Goal: Information Seeking & Learning: Learn about a topic

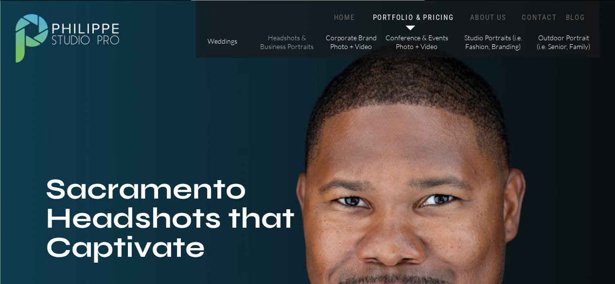
click at [284, 45] on p "Headshots & Business Portraits" at bounding box center [287, 42] width 55 height 17
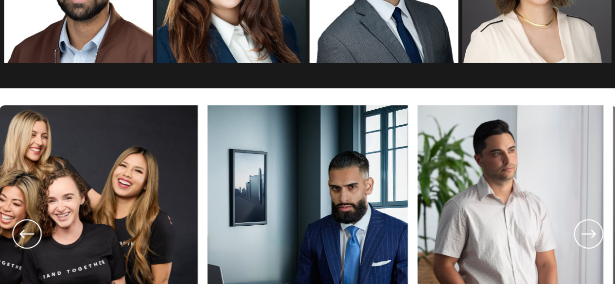
scroll to position [1701, 0]
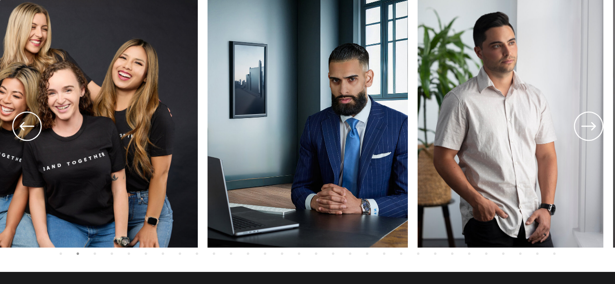
click at [592, 133] on icon at bounding box center [588, 126] width 35 height 36
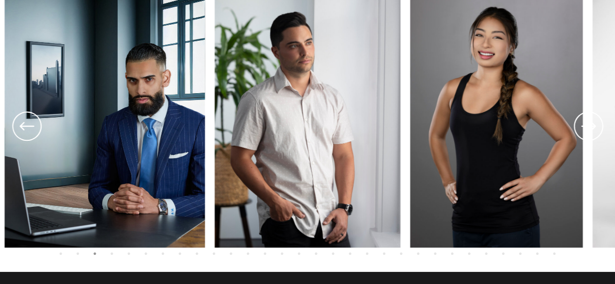
click at [592, 133] on icon at bounding box center [588, 126] width 35 height 36
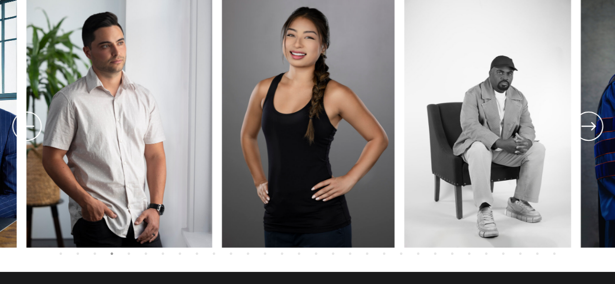
click at [592, 133] on icon at bounding box center [588, 126] width 35 height 36
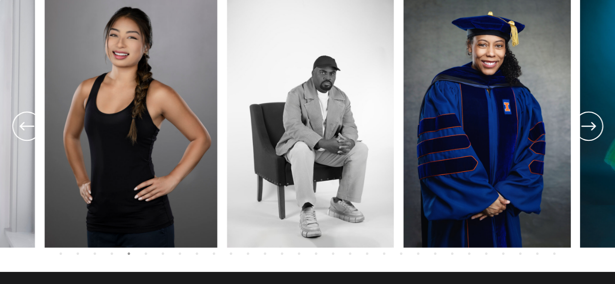
click at [592, 133] on icon at bounding box center [588, 126] width 35 height 36
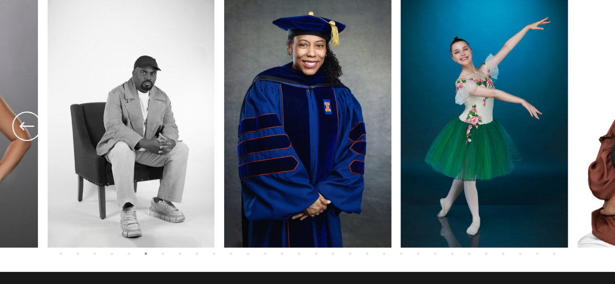
click at [592, 133] on icon at bounding box center [588, 126] width 35 height 36
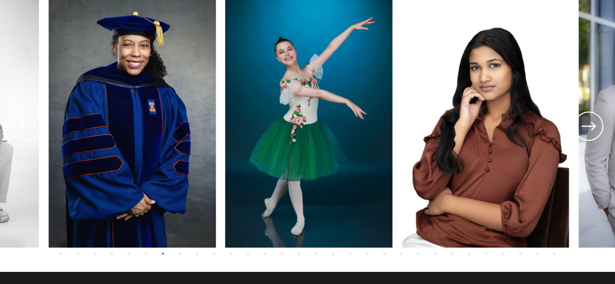
click at [592, 133] on icon at bounding box center [588, 126] width 35 height 36
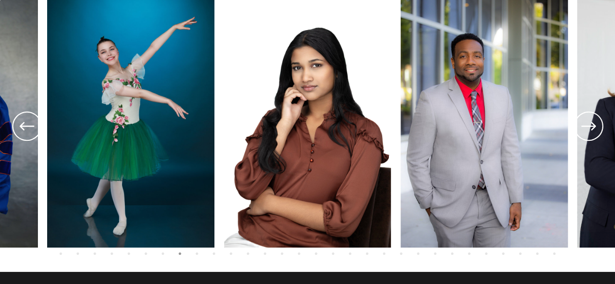
click at [592, 133] on icon at bounding box center [588, 126] width 35 height 36
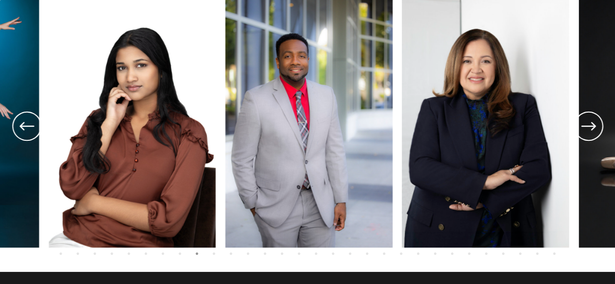
click at [592, 133] on icon at bounding box center [588, 126] width 35 height 36
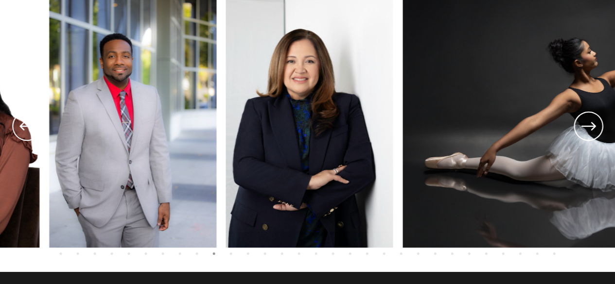
click at [592, 133] on icon at bounding box center [588, 126] width 35 height 36
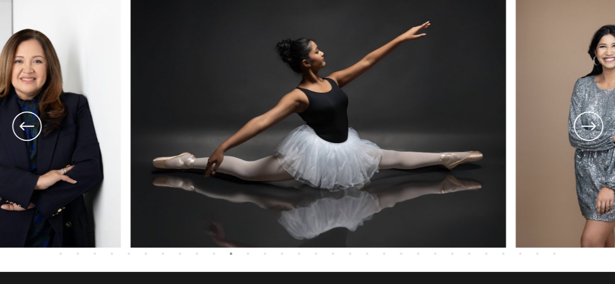
click at [592, 133] on icon at bounding box center [588, 126] width 35 height 36
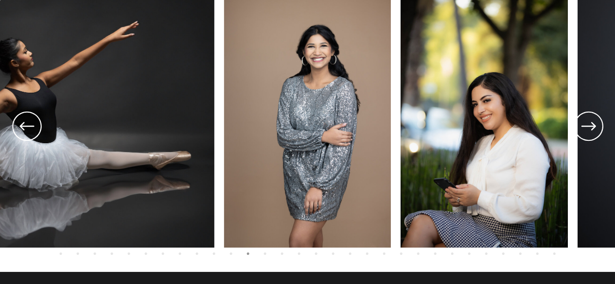
click at [592, 133] on icon at bounding box center [588, 126] width 35 height 36
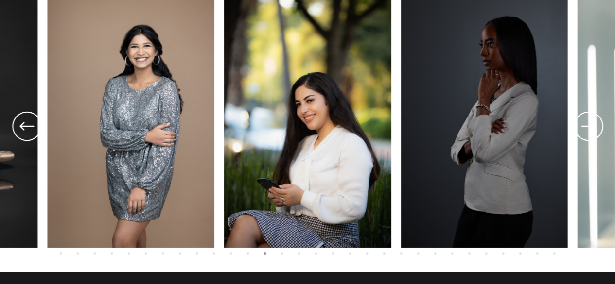
click at [592, 133] on icon at bounding box center [588, 126] width 35 height 36
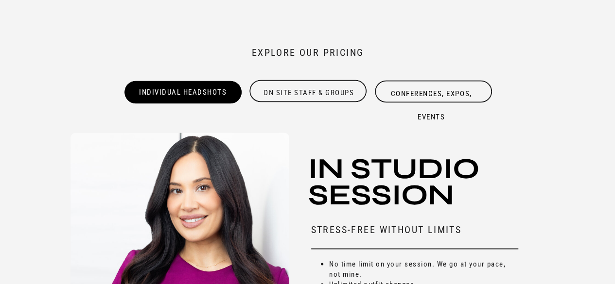
scroll to position [2625, 0]
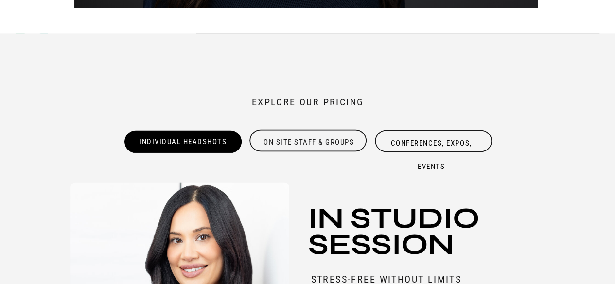
click at [316, 140] on div "On site Staff & Groups" at bounding box center [308, 140] width 119 height 19
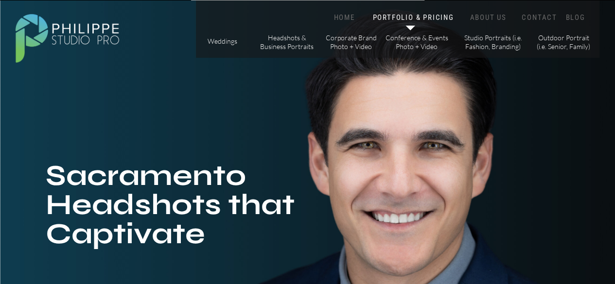
scroll to position [0, 0]
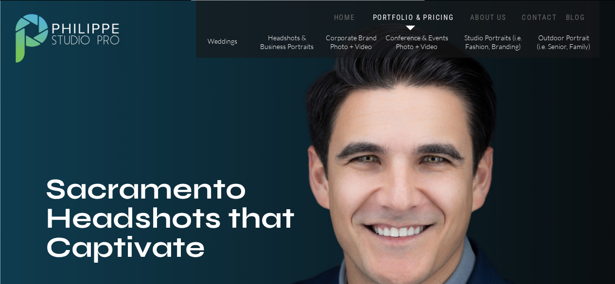
click at [404, 19] on icon at bounding box center [410, 28] width 19 height 20
click at [412, 24] on icon at bounding box center [410, 28] width 19 height 20
click at [350, 49] on p "Corporate Brand Photo + Video" at bounding box center [351, 42] width 55 height 17
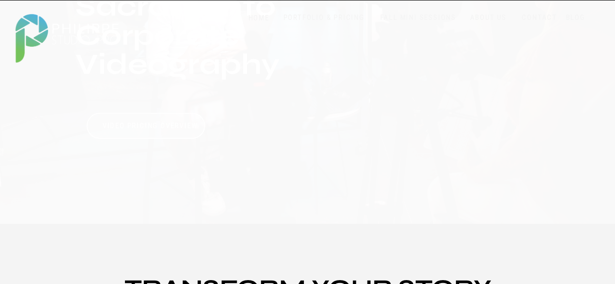
scroll to position [194, 0]
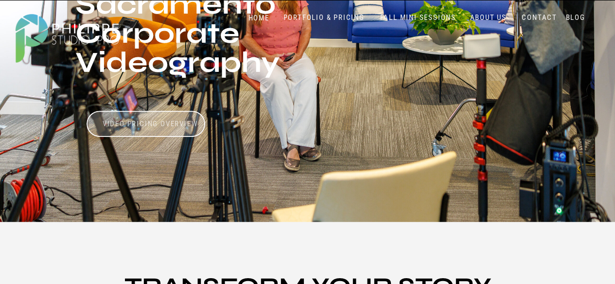
click at [161, 121] on h3 "Video Pricing Overview" at bounding box center [150, 124] width 97 height 9
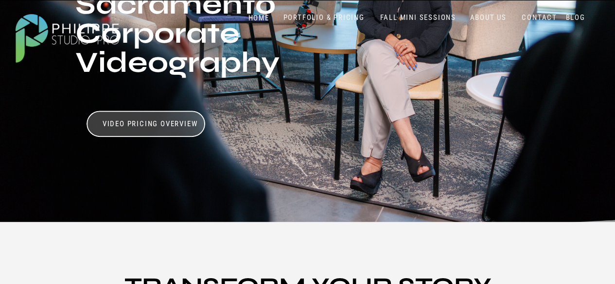
scroll to position [240, 0]
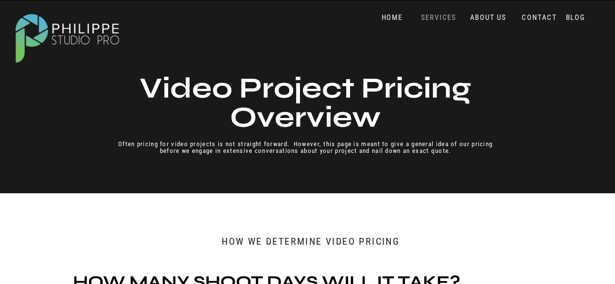
click at [435, 19] on nav "SERVICES" at bounding box center [439, 17] width 40 height 9
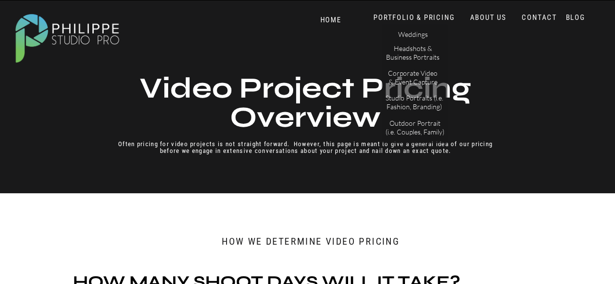
click at [486, 17] on nav "ABOUT US" at bounding box center [488, 17] width 41 height 9
click at [491, 20] on nav "ABOUT US" at bounding box center [488, 17] width 41 height 9
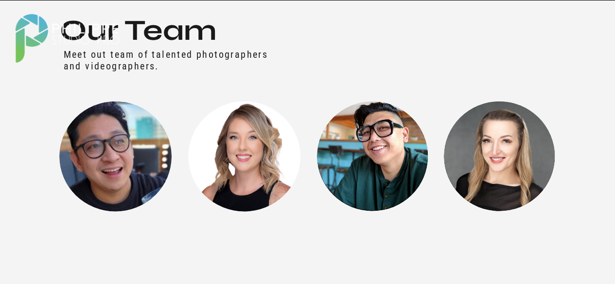
scroll to position [1118, 0]
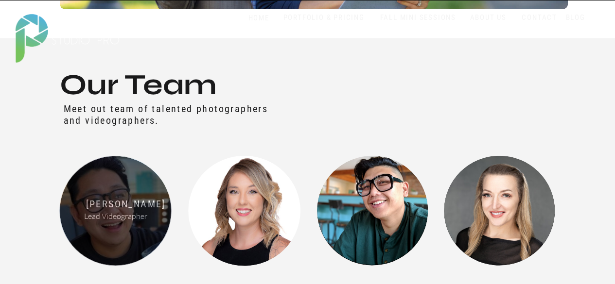
click at [108, 207] on div at bounding box center [115, 211] width 112 height 110
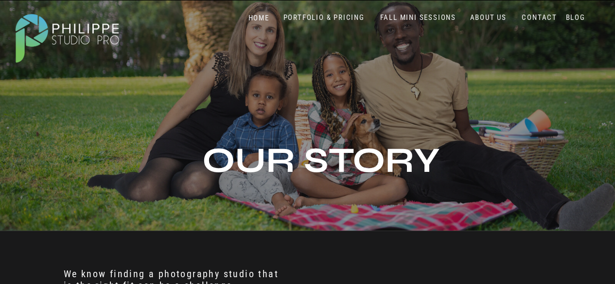
scroll to position [0, 0]
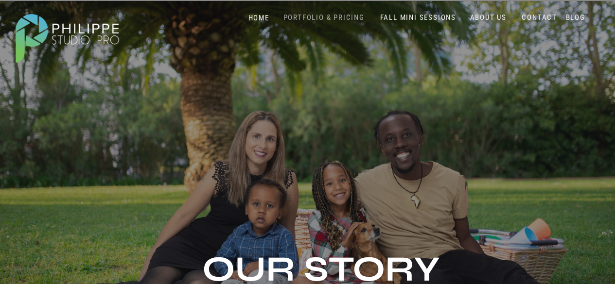
click at [319, 18] on nav "PORTFOLIO & PRICING" at bounding box center [324, 17] width 89 height 9
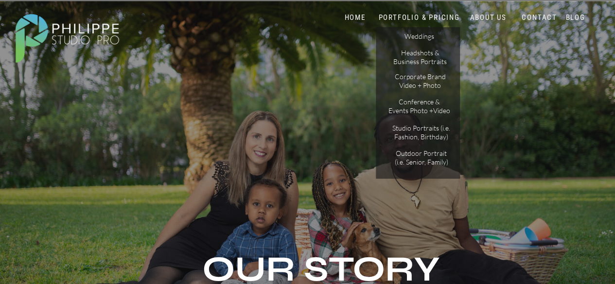
click at [439, 18] on nav "PORTFOLIO & PRICING" at bounding box center [419, 17] width 87 height 9
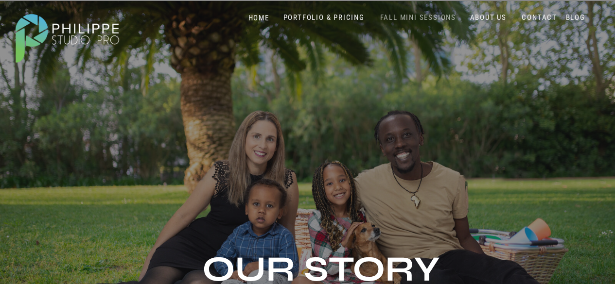
click at [410, 20] on nav "FALL MINI SESSIONS" at bounding box center [418, 17] width 81 height 9
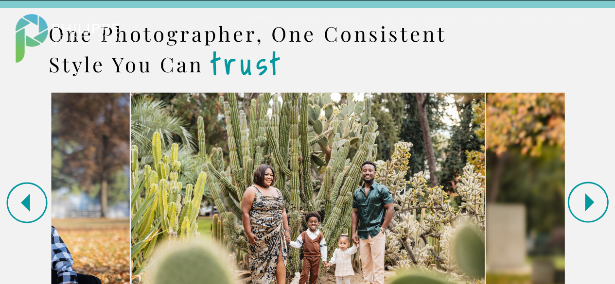
scroll to position [972, 0]
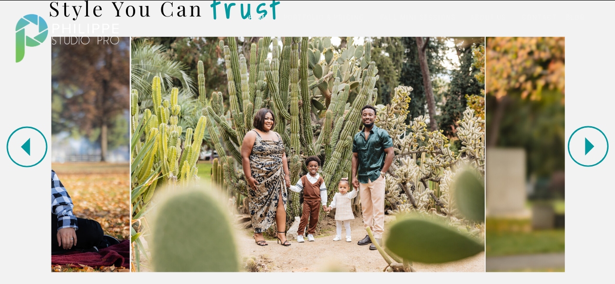
click at [583, 145] on icon at bounding box center [587, 146] width 49 height 49
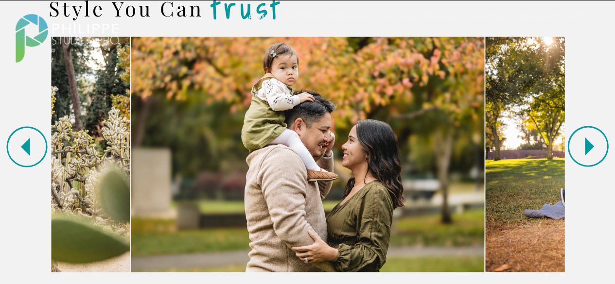
click at [581, 150] on icon at bounding box center [587, 146] width 49 height 49
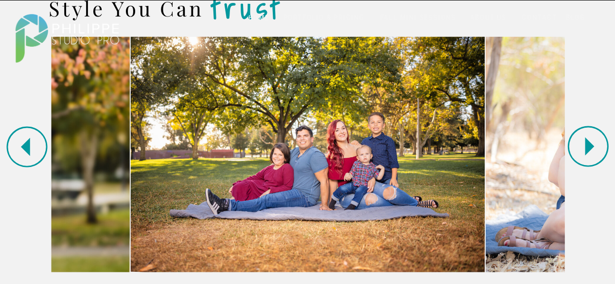
click at [580, 150] on icon at bounding box center [587, 146] width 49 height 49
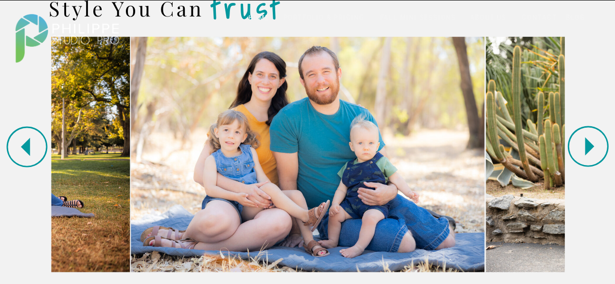
click at [580, 150] on icon at bounding box center [587, 146] width 49 height 49
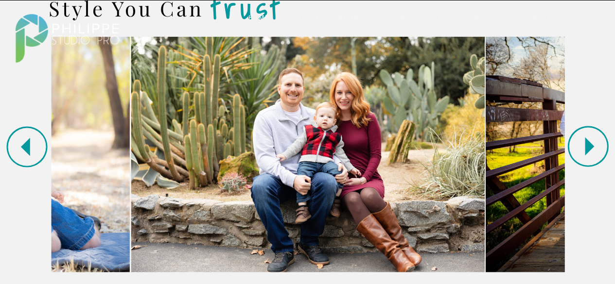
click at [587, 144] on polygon at bounding box center [589, 147] width 9 height 18
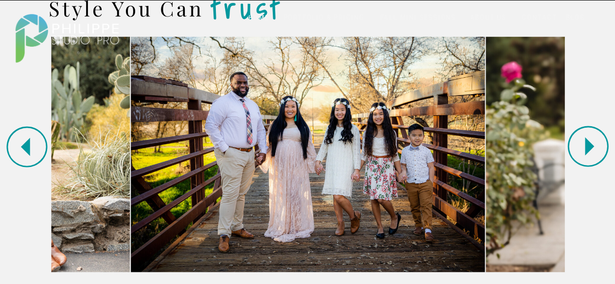
click at [585, 145] on polygon at bounding box center [589, 147] width 9 height 18
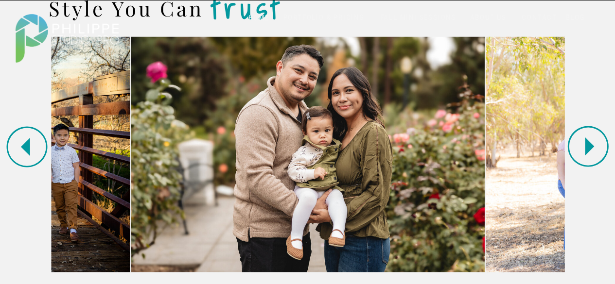
click at [585, 145] on polygon at bounding box center [589, 147] width 9 height 18
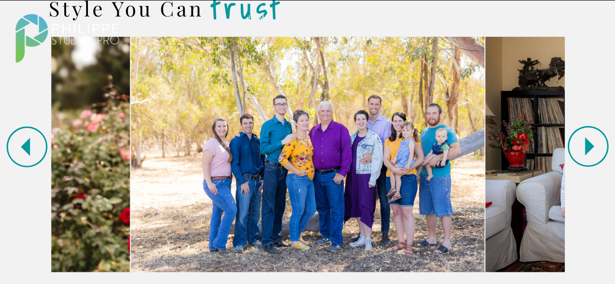
click at [585, 145] on polygon at bounding box center [589, 147] width 9 height 18
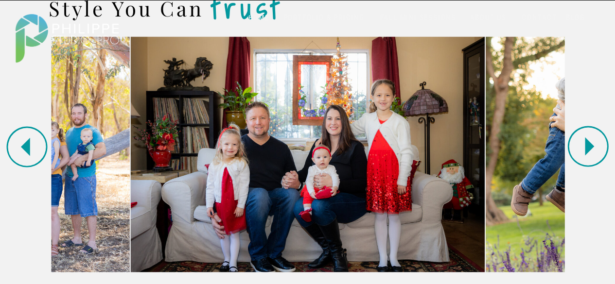
click at [585, 145] on polygon at bounding box center [589, 147] width 9 height 18
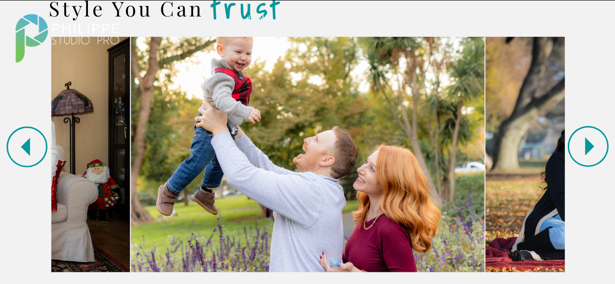
click at [585, 145] on polygon at bounding box center [589, 147] width 9 height 18
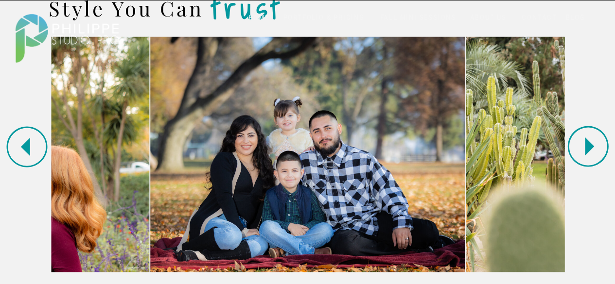
click at [585, 145] on polygon at bounding box center [589, 147] width 9 height 18
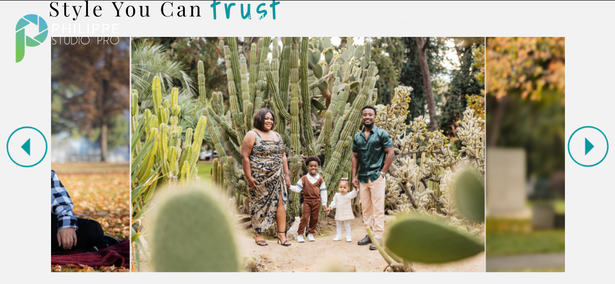
click at [585, 145] on polygon at bounding box center [589, 147] width 9 height 18
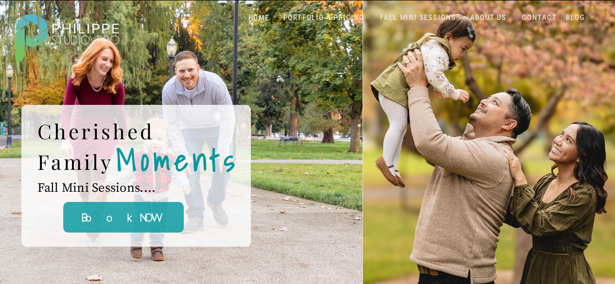
scroll to position [0, 0]
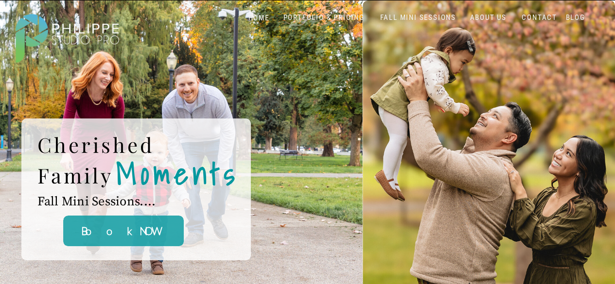
click at [317, 16] on nav "PORTFOLIO & PRICING" at bounding box center [324, 17] width 89 height 9
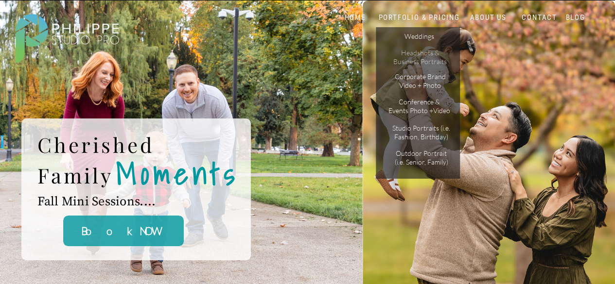
click at [426, 57] on p "Headshots & Business Portraits" at bounding box center [420, 57] width 55 height 17
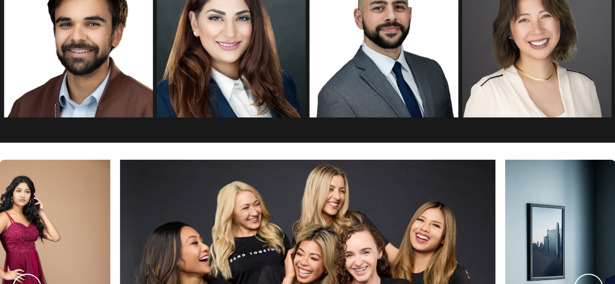
scroll to position [1701, 0]
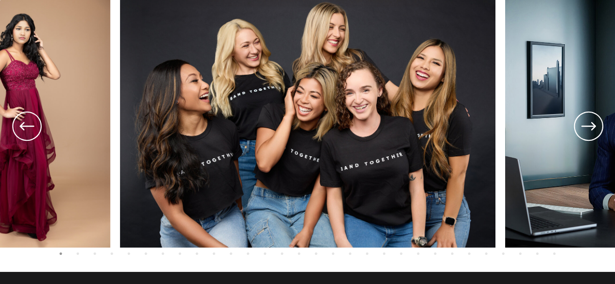
click at [594, 132] on icon at bounding box center [588, 126] width 35 height 36
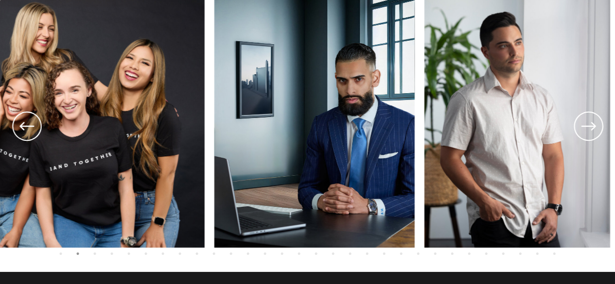
click at [589, 131] on icon at bounding box center [588, 126] width 35 height 36
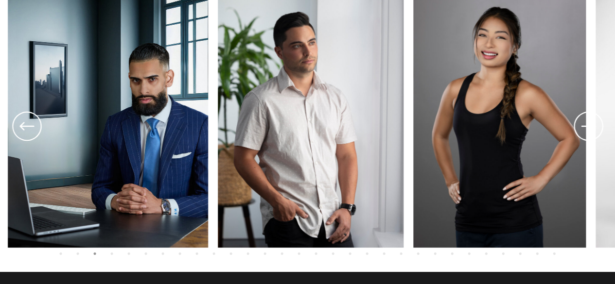
click at [589, 131] on icon at bounding box center [588, 126] width 35 height 36
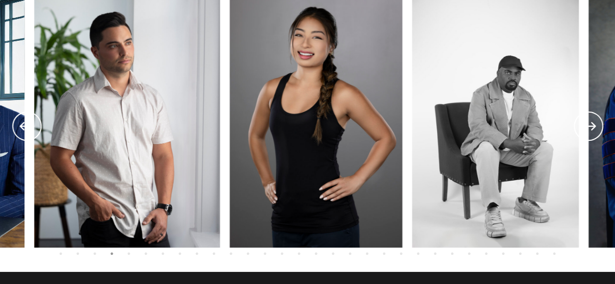
click at [589, 131] on icon at bounding box center [588, 126] width 35 height 36
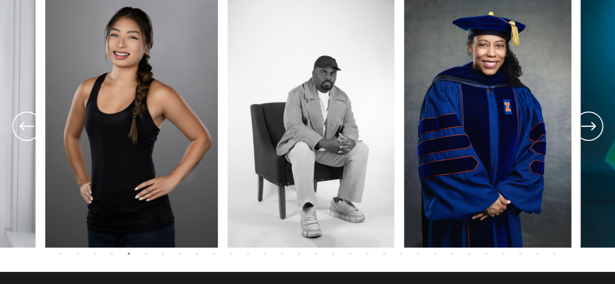
click at [589, 131] on icon at bounding box center [588, 126] width 35 height 36
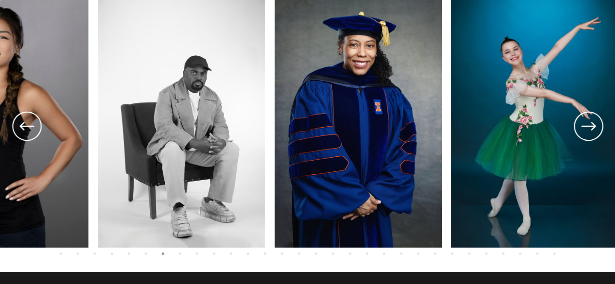
click at [589, 131] on icon at bounding box center [588, 126] width 35 height 36
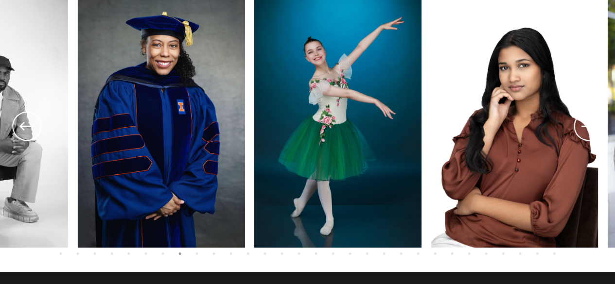
click at [589, 131] on icon at bounding box center [588, 126] width 35 height 36
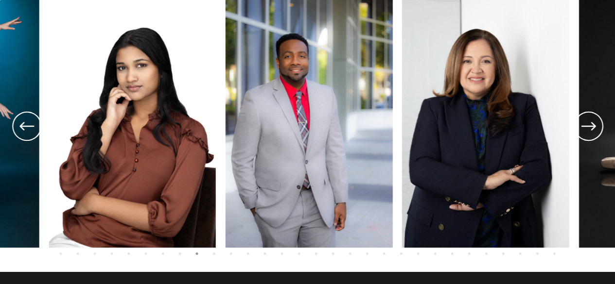
click at [589, 131] on icon at bounding box center [588, 126] width 35 height 36
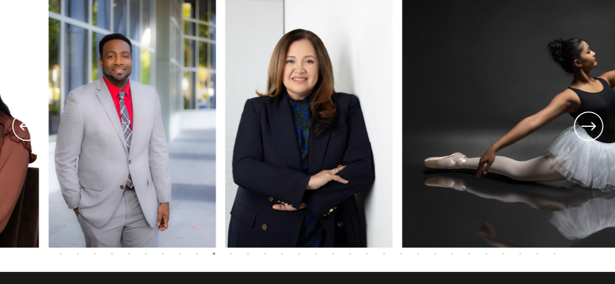
click at [589, 131] on icon at bounding box center [588, 126] width 35 height 36
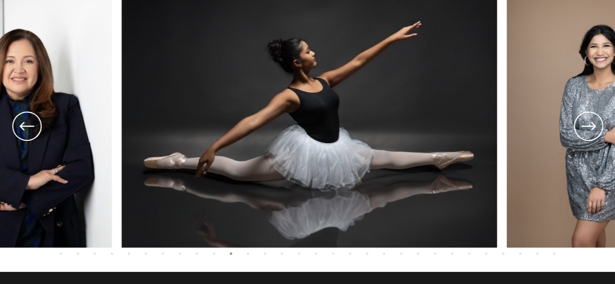
click at [589, 131] on icon at bounding box center [588, 126] width 35 height 36
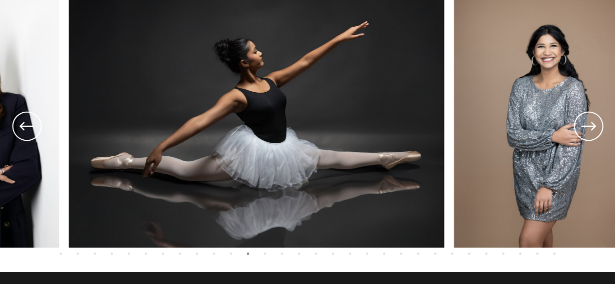
click at [589, 131] on icon at bounding box center [588, 126] width 35 height 36
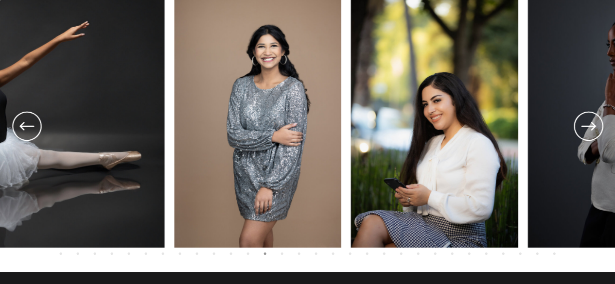
click at [589, 131] on icon at bounding box center [588, 126] width 35 height 36
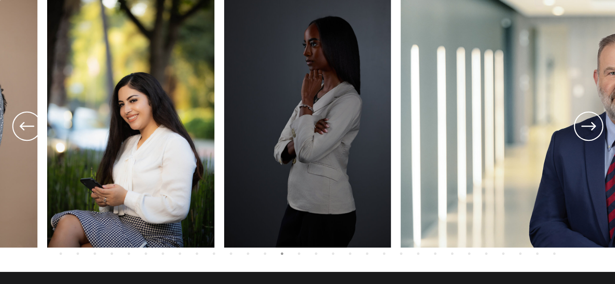
click at [590, 128] on icon at bounding box center [588, 126] width 35 height 36
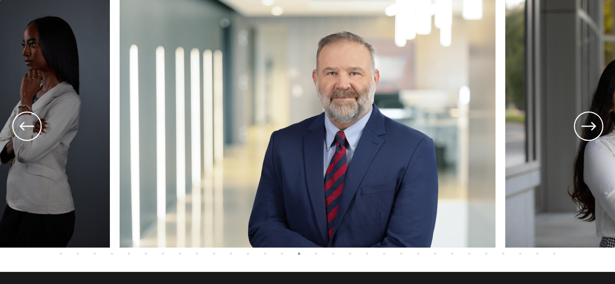
click at [589, 128] on icon at bounding box center [588, 126] width 35 height 36
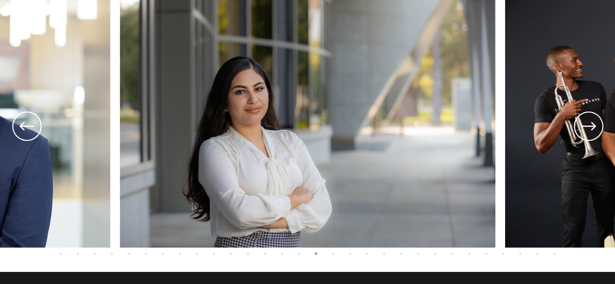
click at [588, 127] on icon at bounding box center [588, 126] width 35 height 36
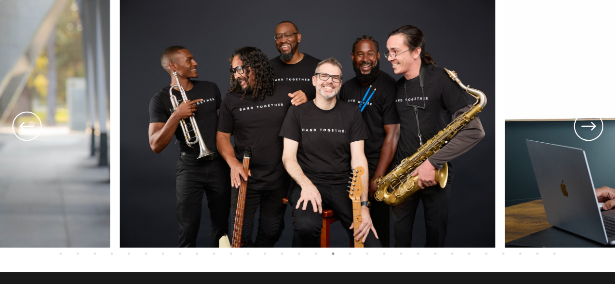
click at [588, 127] on icon at bounding box center [588, 126] width 35 height 36
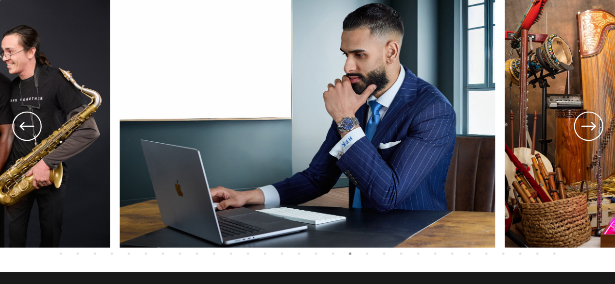
click at [588, 127] on icon at bounding box center [588, 126] width 35 height 36
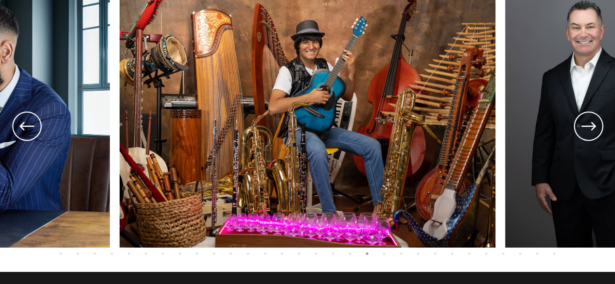
click at [588, 127] on icon at bounding box center [588, 126] width 35 height 36
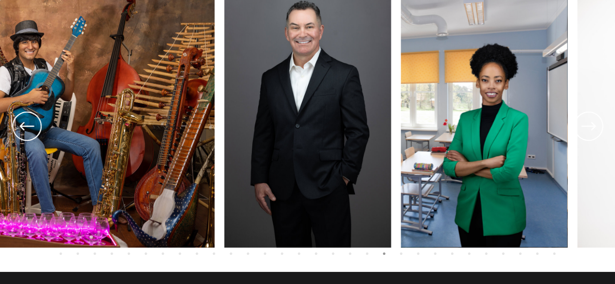
click at [588, 127] on icon at bounding box center [588, 126] width 35 height 36
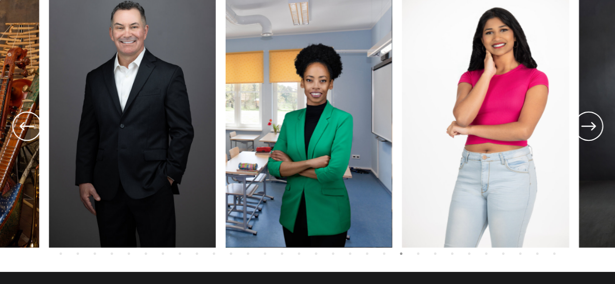
click at [588, 127] on icon at bounding box center [588, 126] width 35 height 36
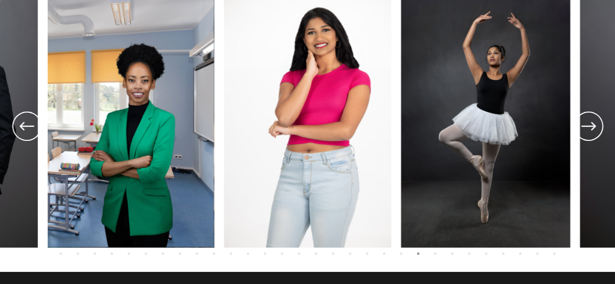
click at [588, 127] on icon at bounding box center [588, 126] width 35 height 36
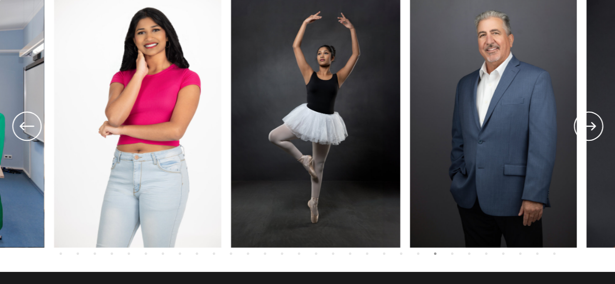
click at [588, 127] on icon at bounding box center [588, 126] width 35 height 36
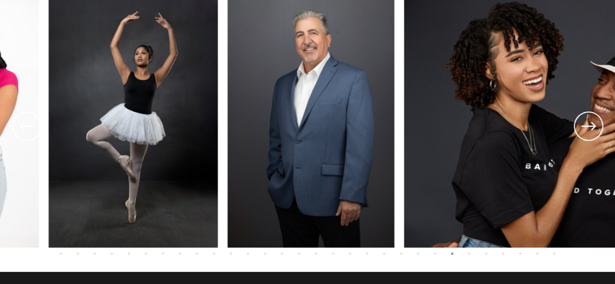
click at [588, 127] on icon at bounding box center [588, 126] width 35 height 36
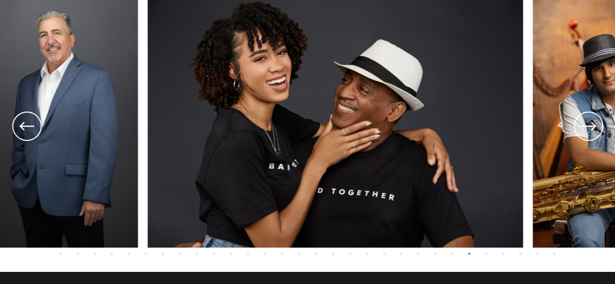
click at [588, 127] on icon at bounding box center [588, 126] width 35 height 36
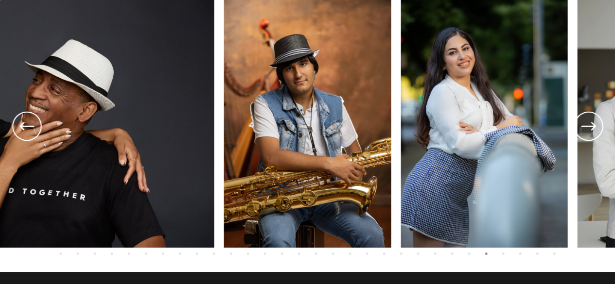
click at [588, 127] on icon at bounding box center [588, 126] width 35 height 36
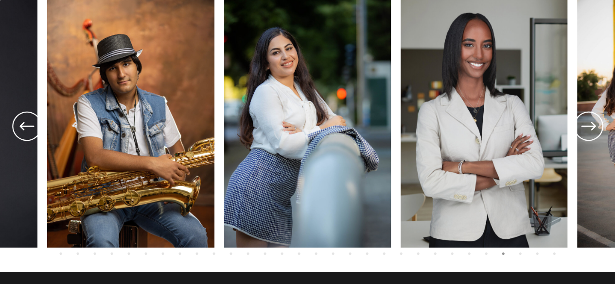
click at [588, 127] on icon at bounding box center [588, 126] width 35 height 36
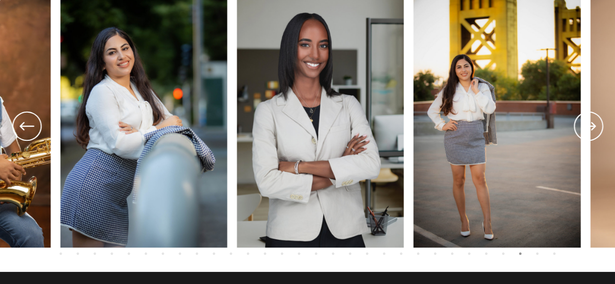
click at [588, 127] on icon at bounding box center [588, 126] width 35 height 36
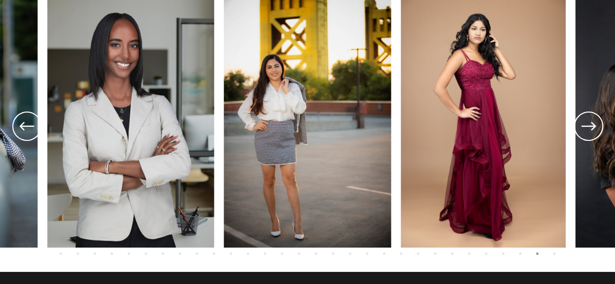
click at [588, 127] on icon at bounding box center [588, 126] width 35 height 36
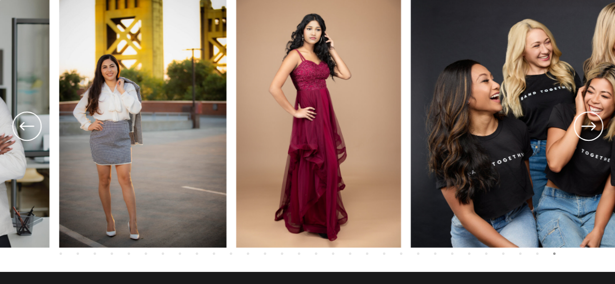
click at [588, 127] on icon at bounding box center [588, 126] width 35 height 36
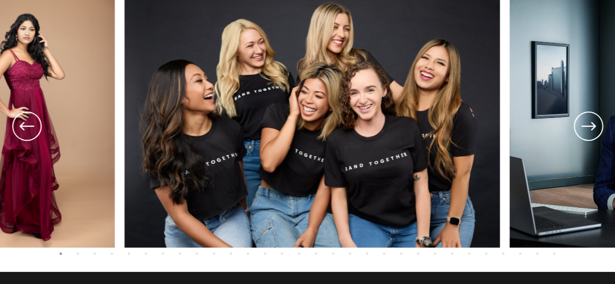
click at [588, 127] on icon at bounding box center [588, 126] width 35 height 36
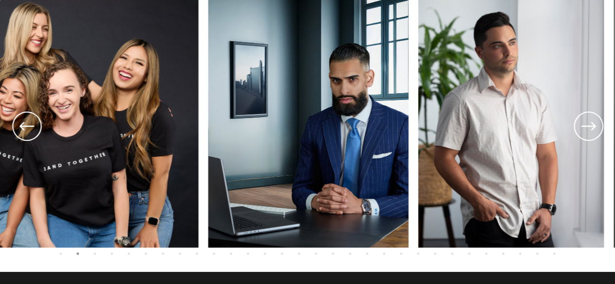
click at [588, 127] on icon at bounding box center [588, 126] width 35 height 36
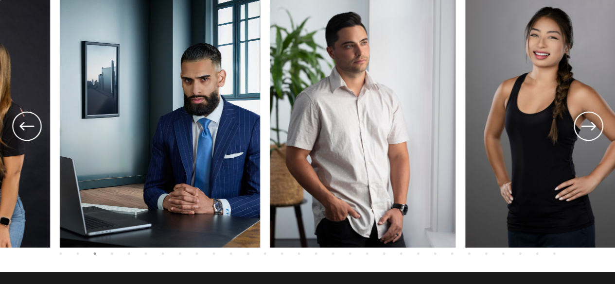
click at [588, 127] on icon at bounding box center [588, 126] width 35 height 36
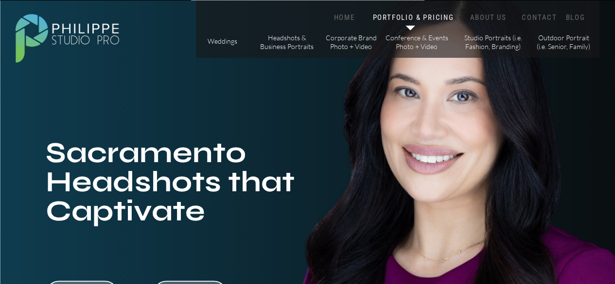
scroll to position [0, 0]
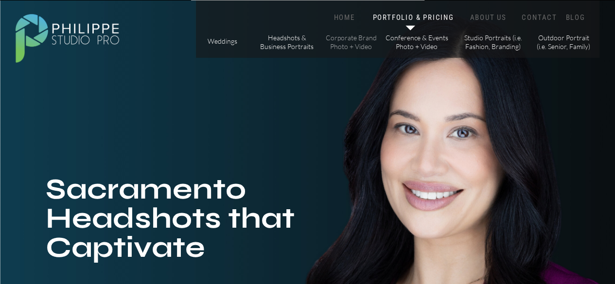
click at [354, 46] on p "Corporate Brand Photo + Video" at bounding box center [351, 42] width 55 height 17
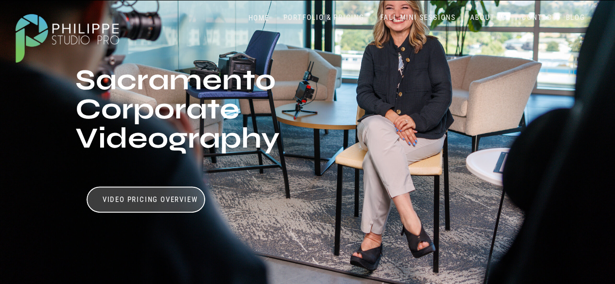
scroll to position [97, 0]
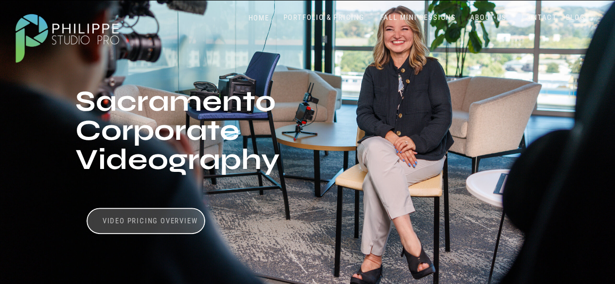
click at [163, 222] on h3 "Video Pricing Overview" at bounding box center [150, 221] width 97 height 9
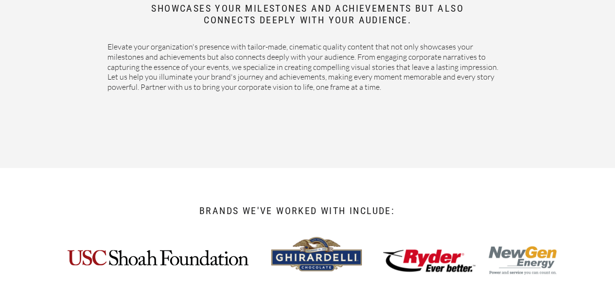
scroll to position [663, 0]
